Goal: Find contact information: Find contact information

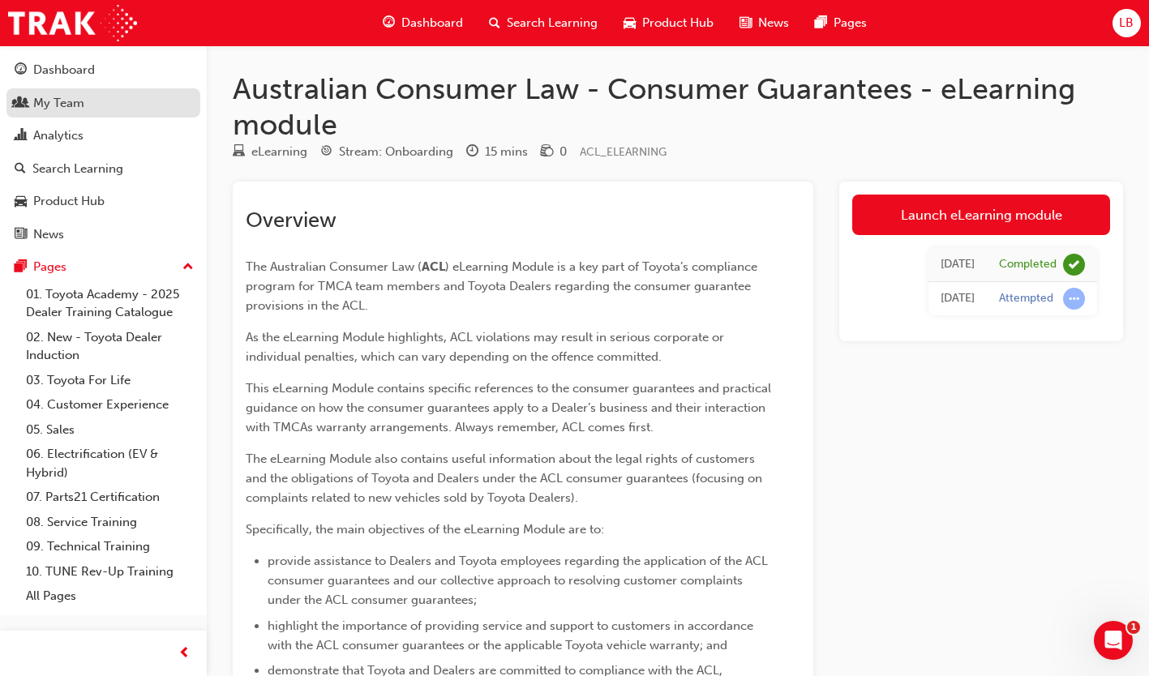
click at [57, 108] on div "My Team" at bounding box center [58, 103] width 51 height 19
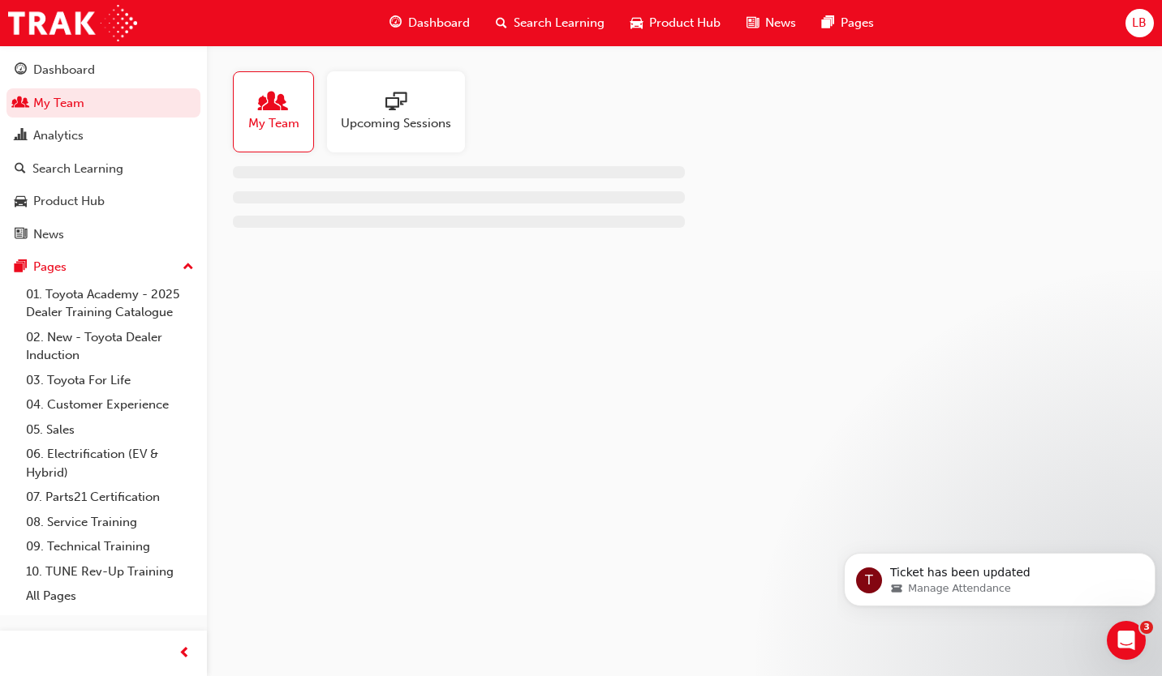
click at [255, 121] on span "My Team" at bounding box center [273, 123] width 51 height 19
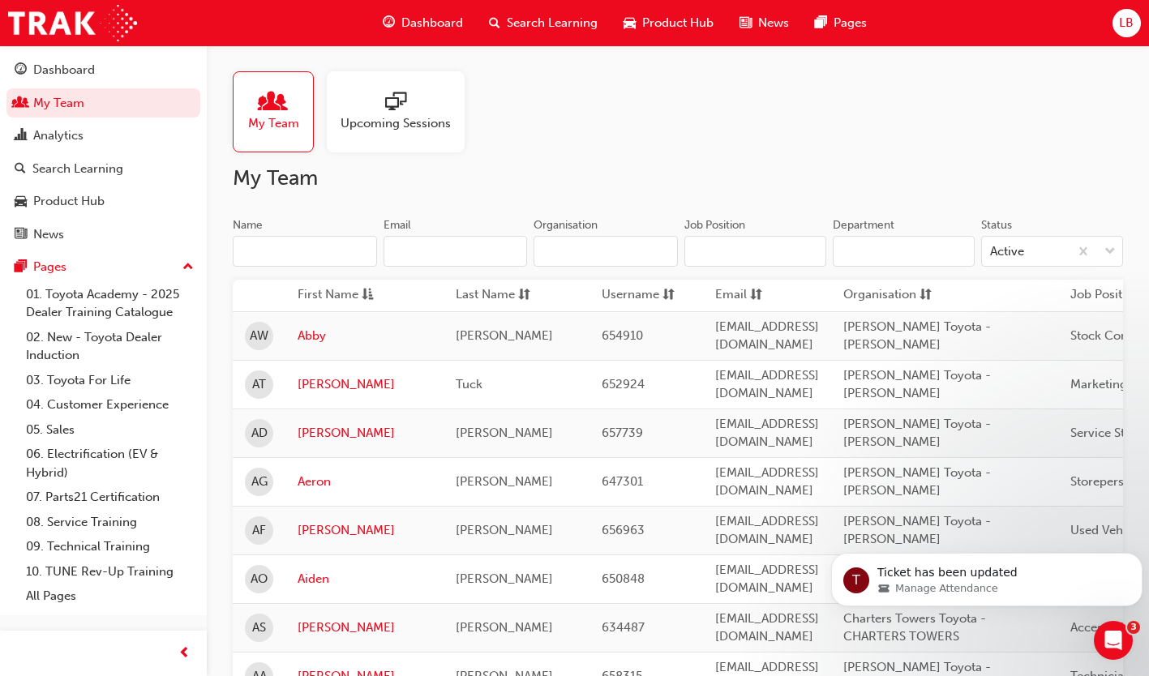
click at [278, 252] on input "Name" at bounding box center [305, 251] width 144 height 31
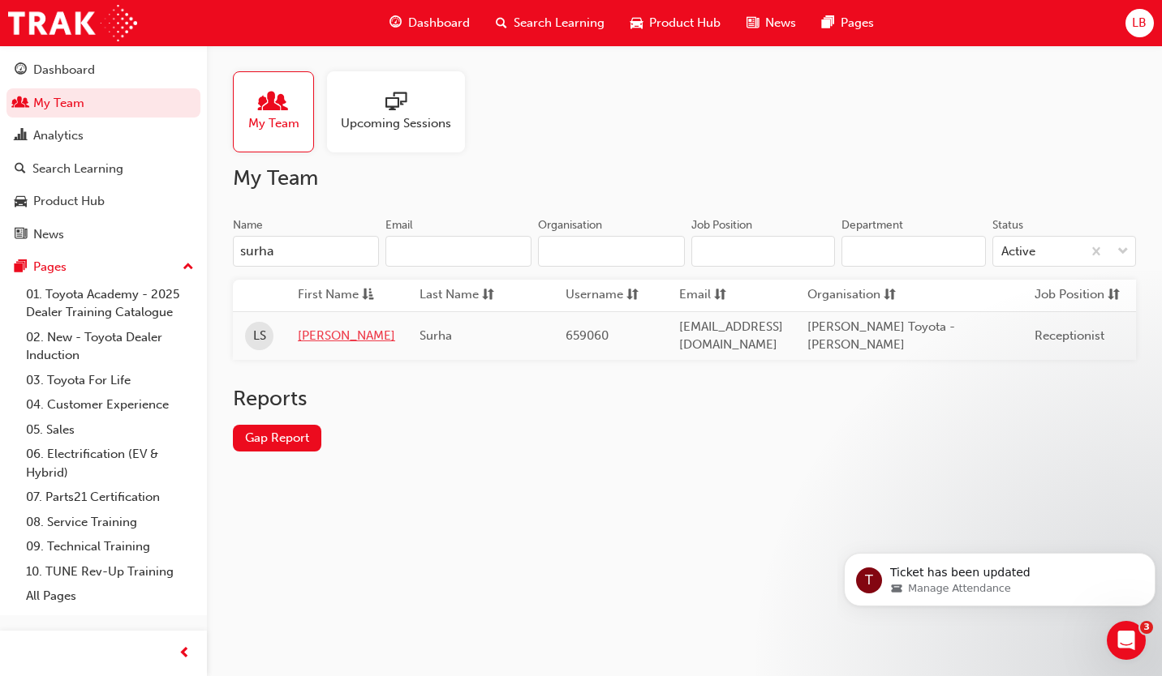
type input "surha"
click at [312, 327] on link "Libby" at bounding box center [346, 336] width 97 height 19
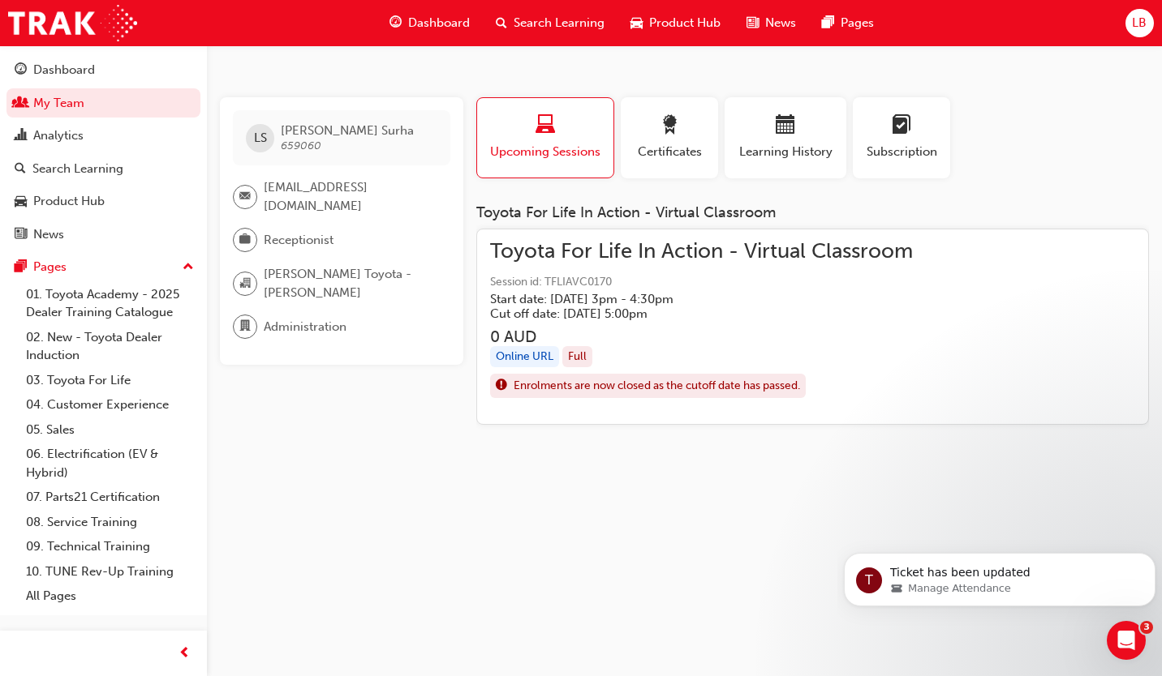
click at [522, 355] on div "Online URL" at bounding box center [524, 357] width 69 height 22
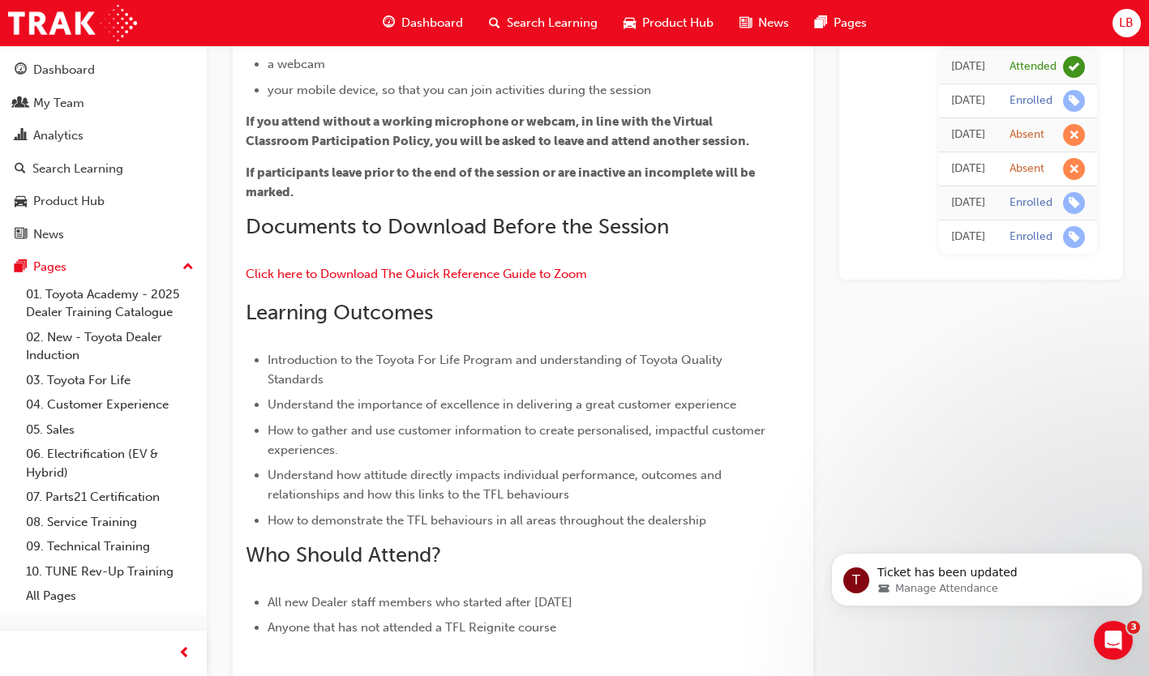
scroll to position [1844, 0]
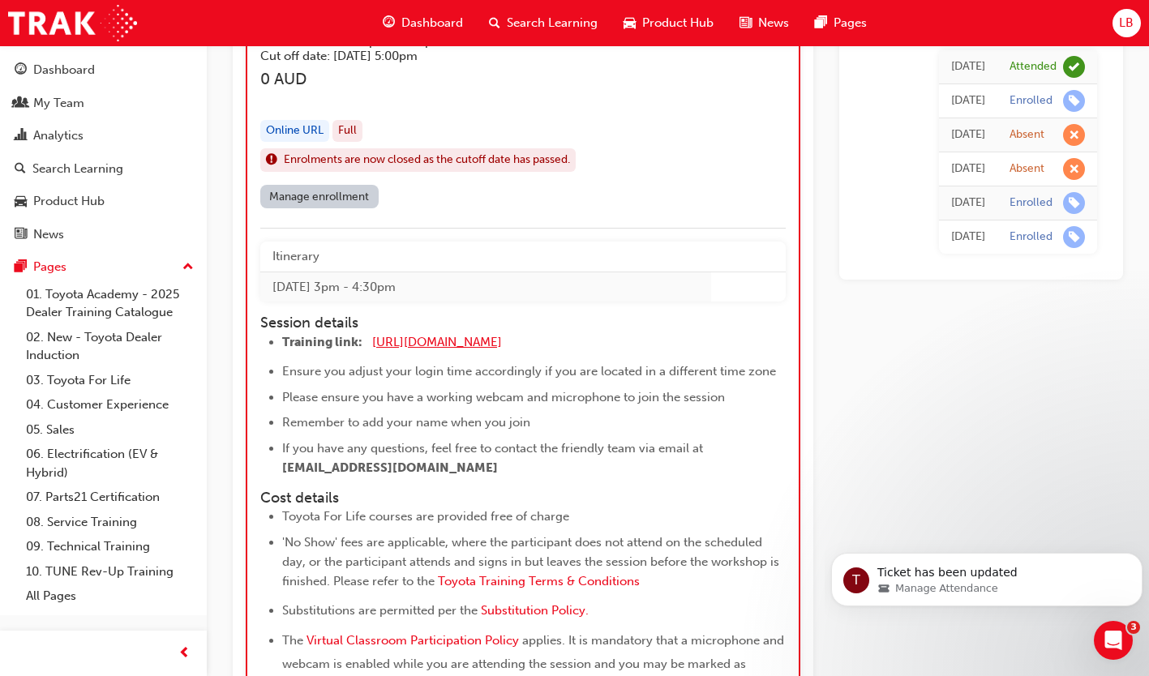
click at [430, 342] on span "https://zoom.us/j/5450758959" at bounding box center [437, 342] width 130 height 15
